Goal: Check status: Check status

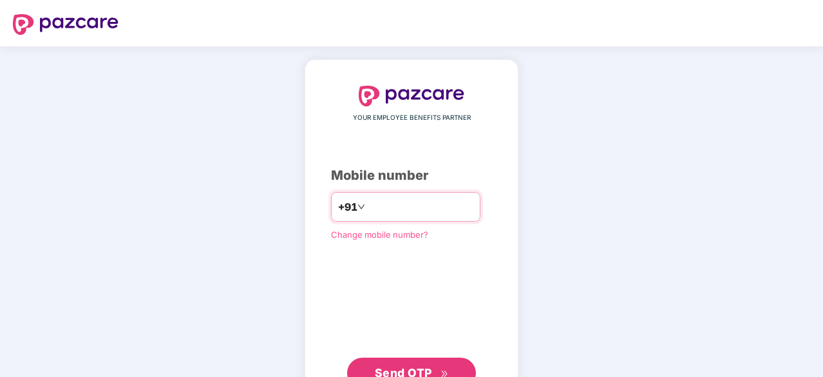
click at [371, 206] on input "number" at bounding box center [421, 206] width 106 height 21
type input "**********"
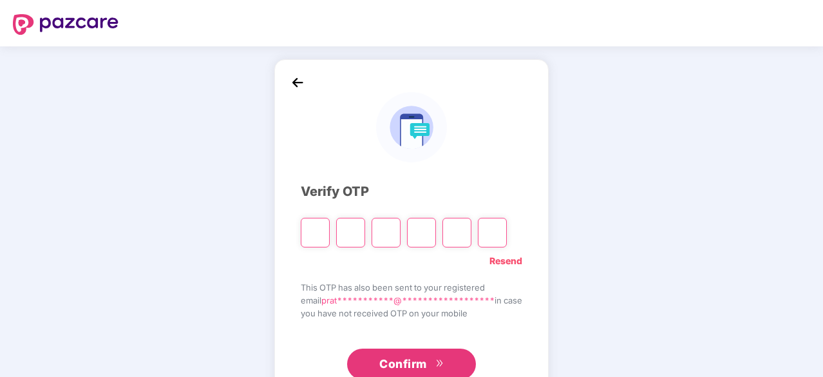
type input "*"
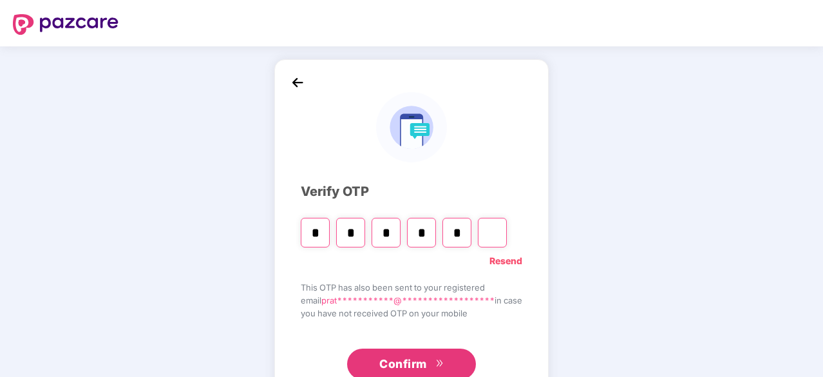
type input "*"
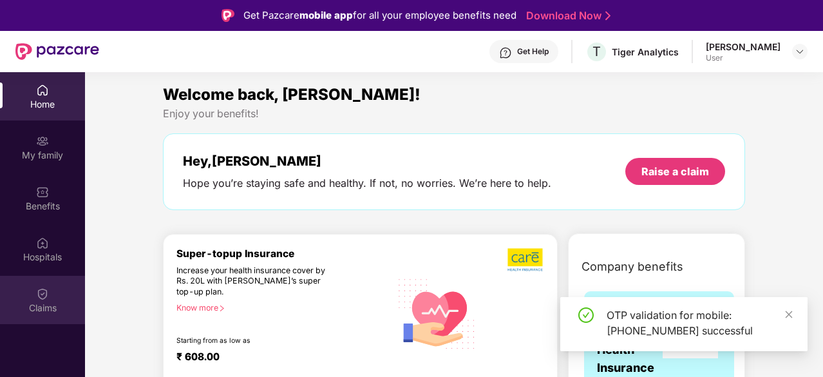
click at [53, 308] on div "Claims" at bounding box center [42, 307] width 85 height 13
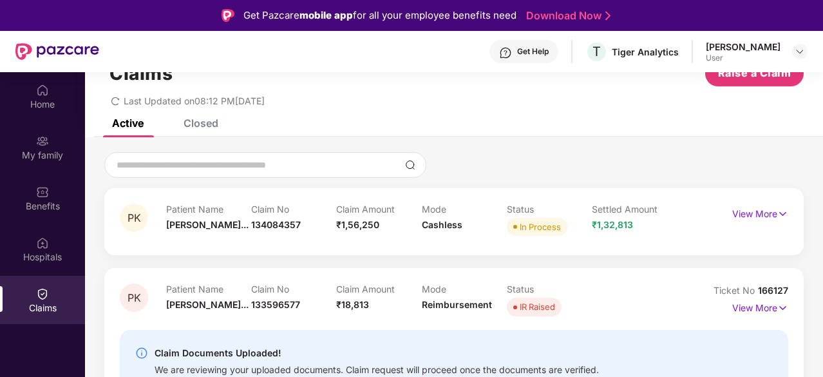
scroll to position [72, 0]
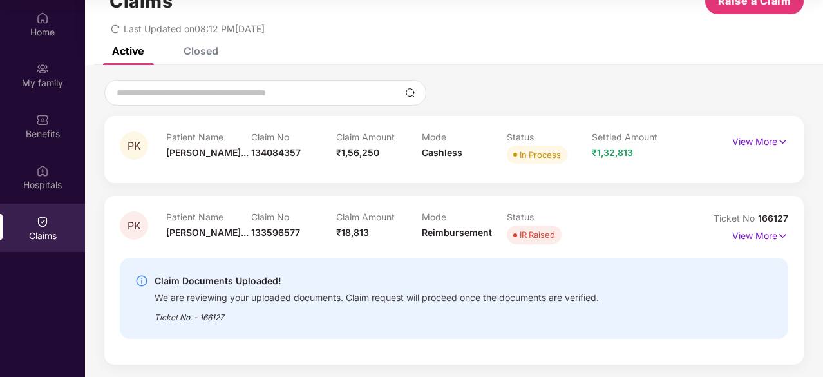
click at [199, 55] on div "Closed" at bounding box center [201, 50] width 35 height 13
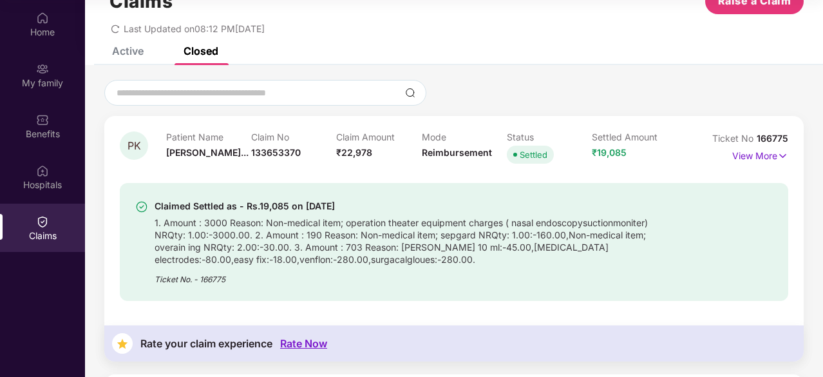
click at [133, 47] on div "Active" at bounding box center [128, 50] width 32 height 13
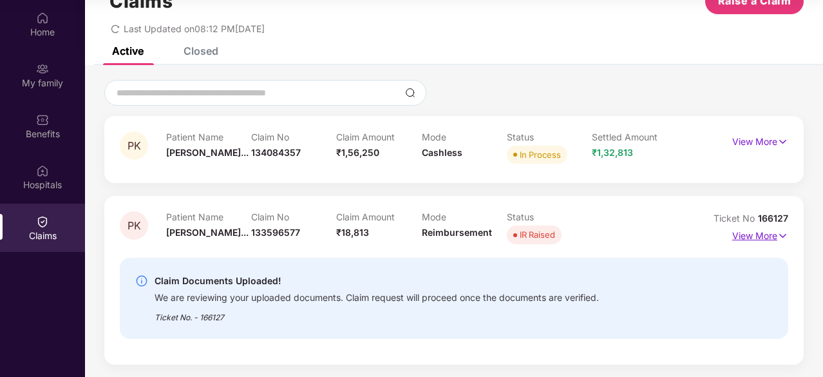
click at [762, 237] on p "View More" at bounding box center [760, 233] width 56 height 17
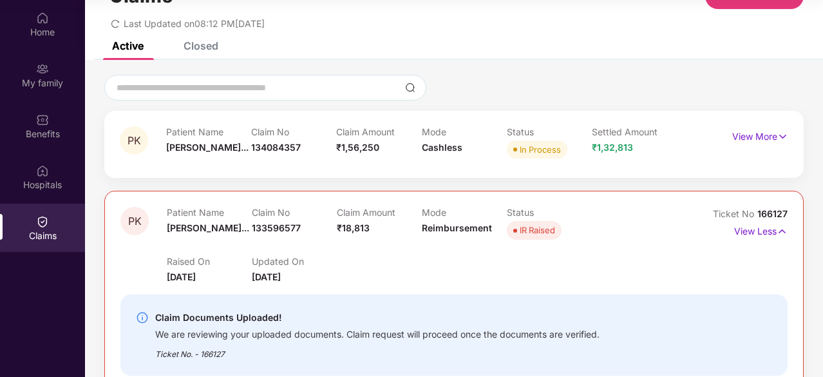
scroll to position [15, 0]
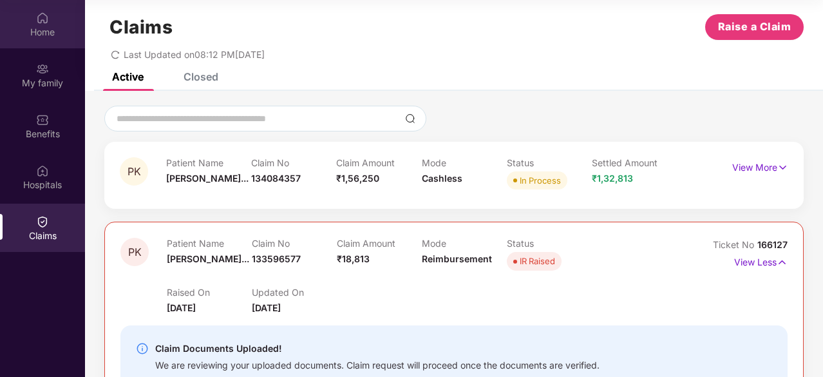
click at [41, 38] on div "Home" at bounding box center [42, 32] width 85 height 13
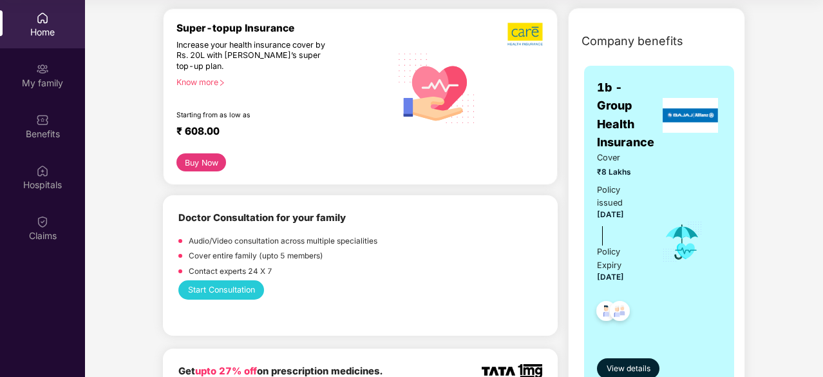
scroll to position [178, 0]
